Goal: Task Accomplishment & Management: Use online tool/utility

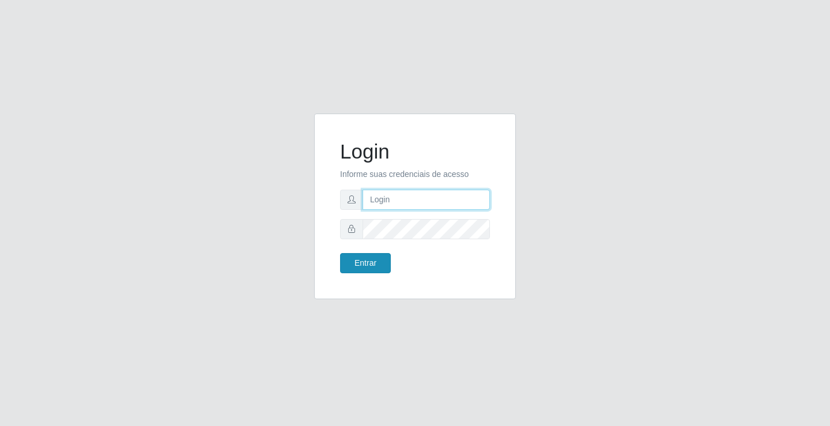
type input "[EMAIL_ADDRESS][DOMAIN_NAME]"
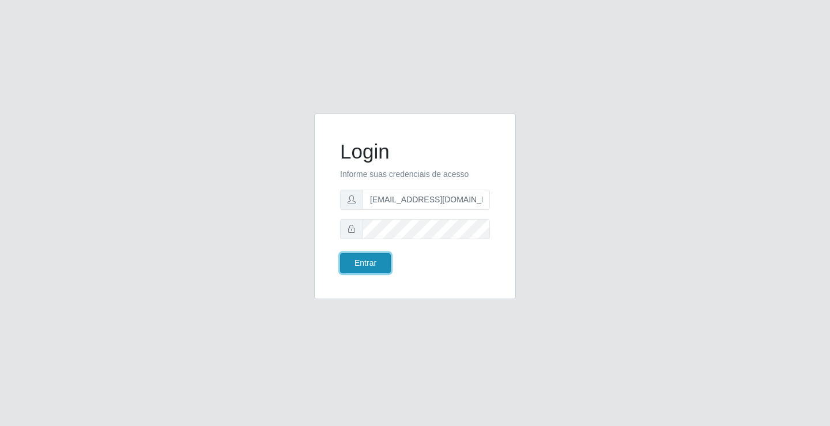
click at [367, 264] on button "Entrar" at bounding box center [365, 263] width 51 height 20
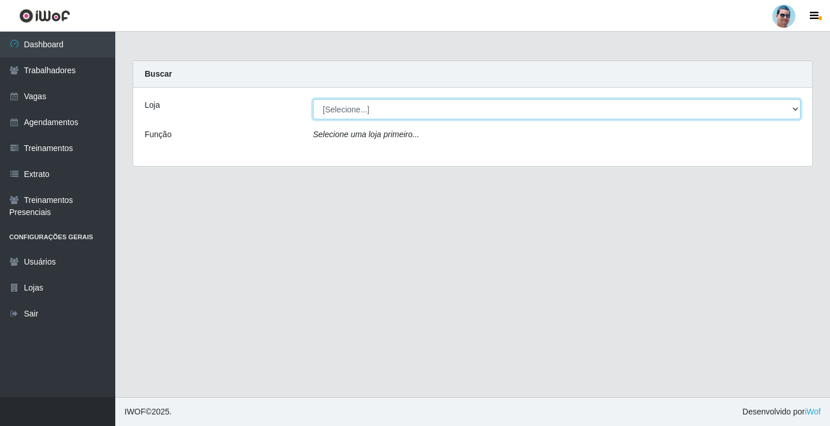
click at [376, 109] on select "[Selecione...] Mercadinho Extrabom" at bounding box center [556, 109] width 487 height 20
select select "175"
click at [313, 99] on select "[Selecione...] Mercadinho Extrabom" at bounding box center [556, 109] width 487 height 20
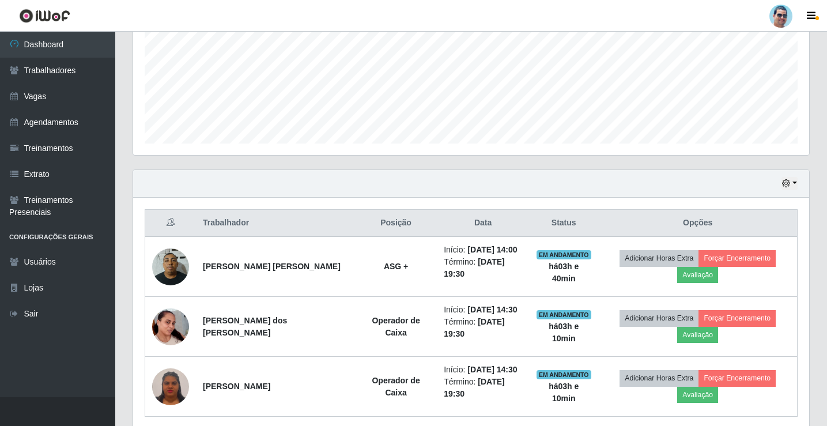
scroll to position [288, 0]
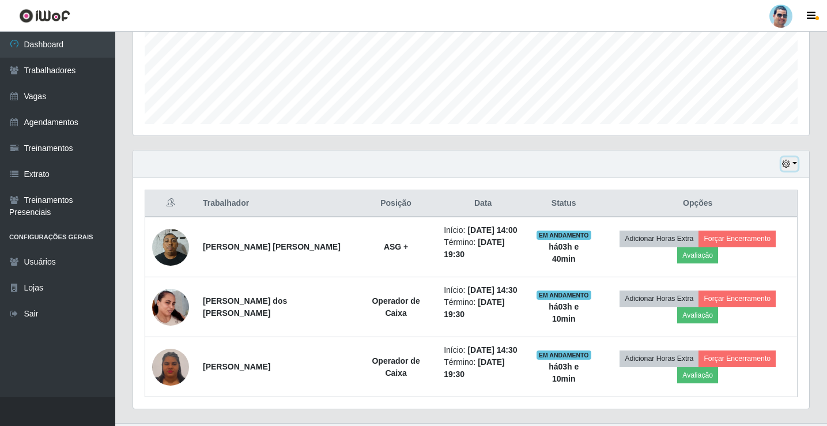
click at [787, 160] on button "button" at bounding box center [789, 163] width 16 height 13
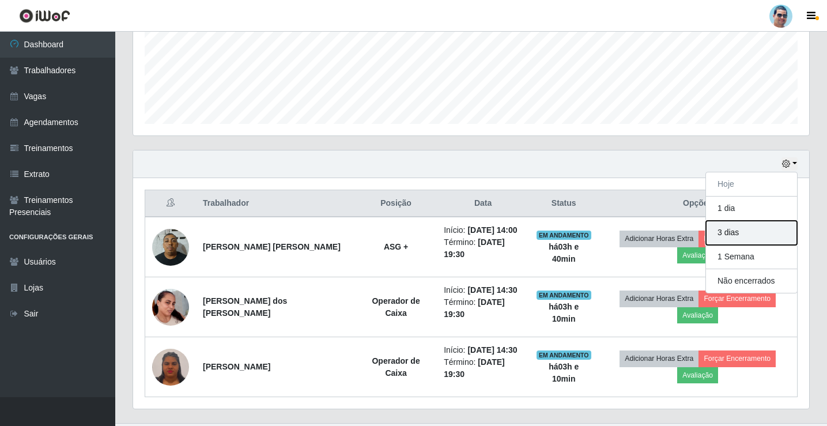
click at [764, 232] on button "3 dias" at bounding box center [751, 233] width 91 height 24
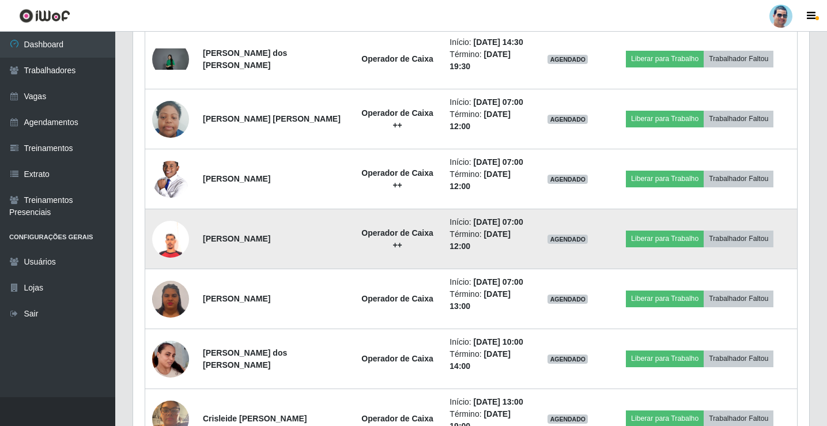
scroll to position [835, 0]
